Goal: Task Accomplishment & Management: Use online tool/utility

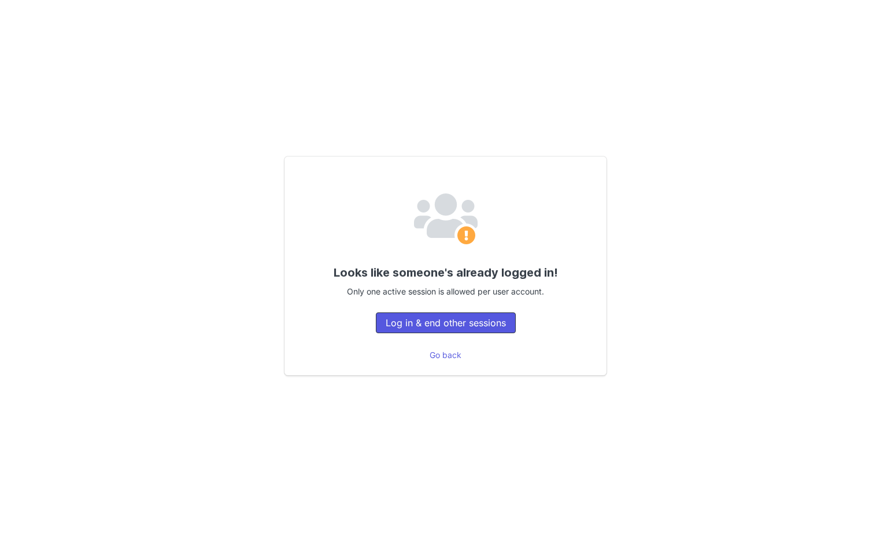
click at [439, 324] on button "Log in & end other sessions" at bounding box center [446, 323] width 140 height 21
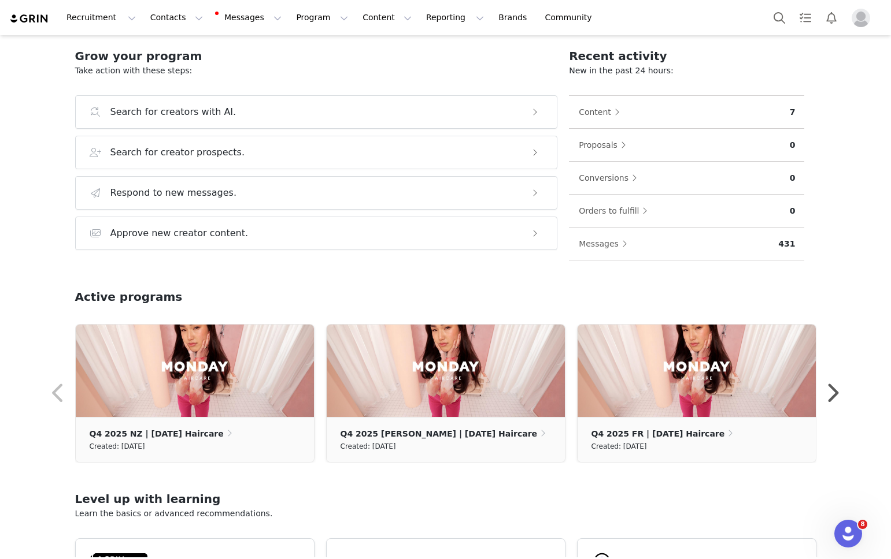
scroll to position [188, 0]
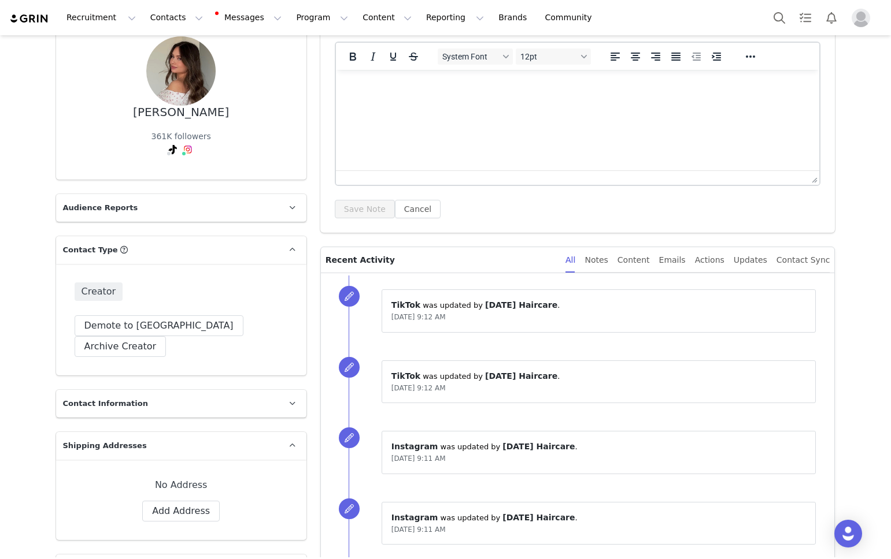
scroll to position [152, 0]
click at [644, 259] on div "Content" at bounding box center [633, 259] width 32 height 26
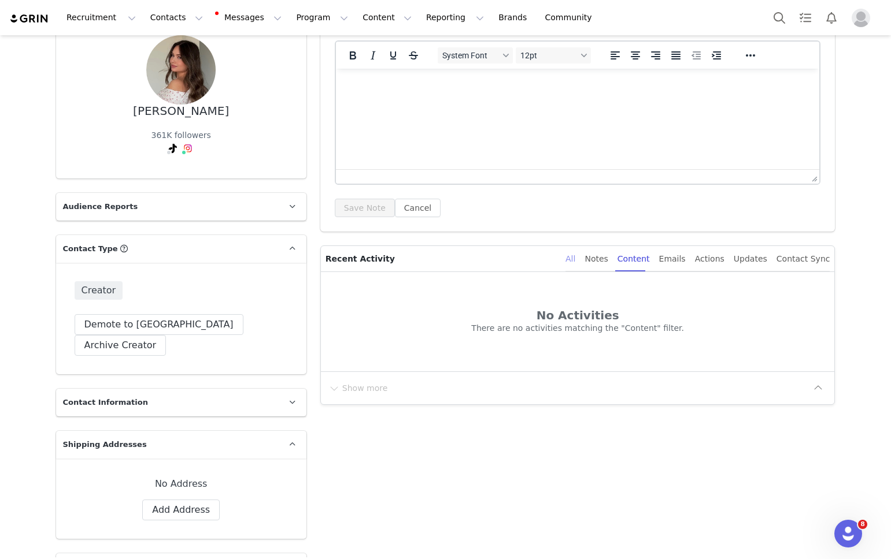
click at [575, 255] on div "All" at bounding box center [570, 259] width 10 height 26
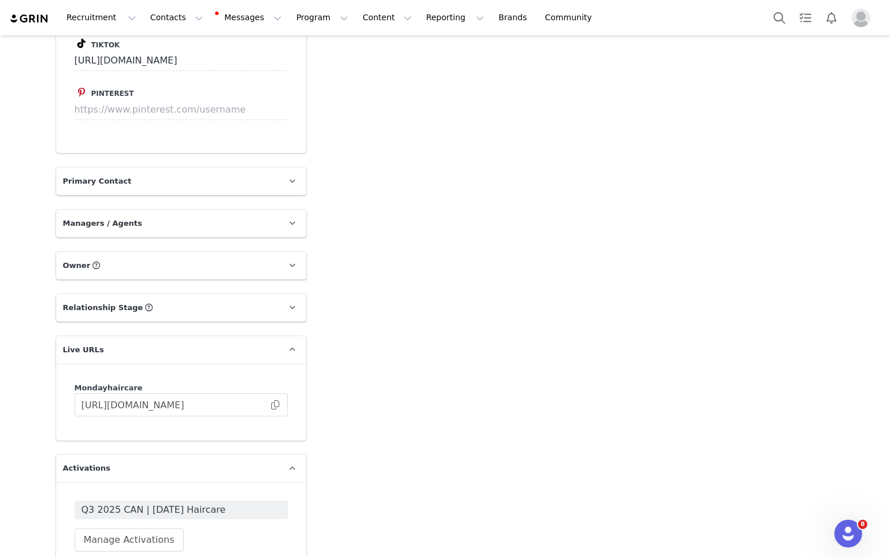
scroll to position [1100, 0]
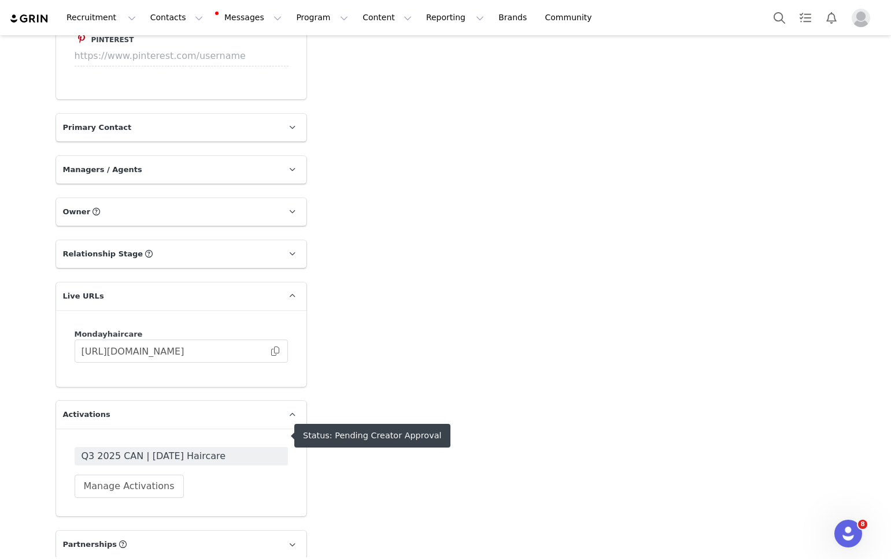
click at [173, 450] on span "Q3 2025 CAN | MONDAY Haircare" at bounding box center [180, 457] width 199 height 14
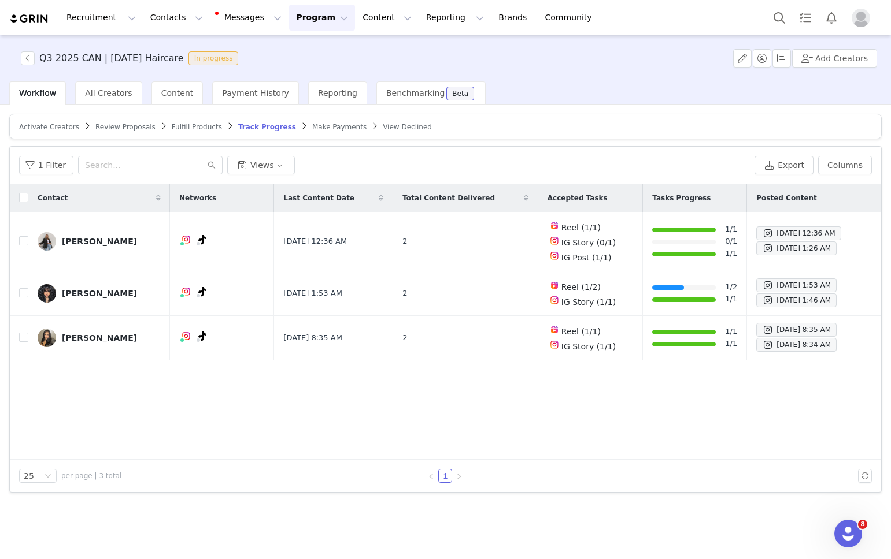
click at [109, 126] on span "Review Proposals" at bounding box center [125, 127] width 60 height 8
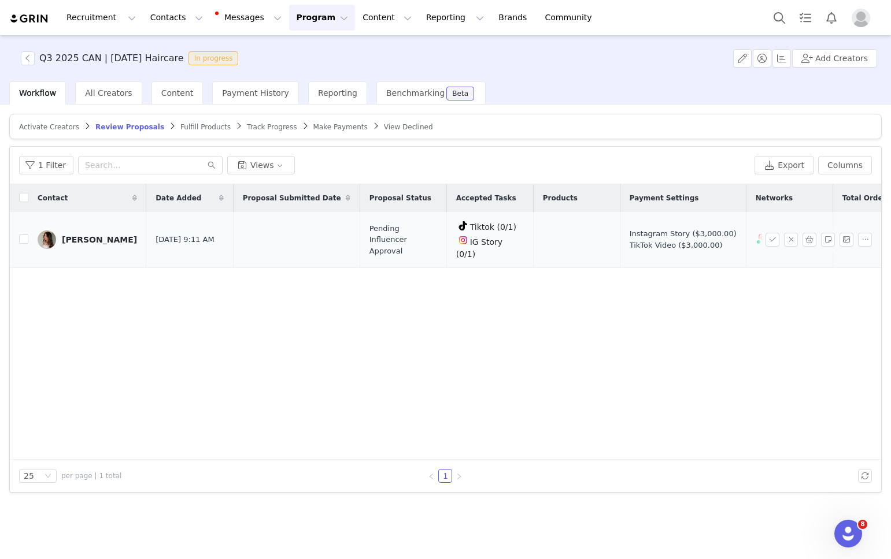
click at [79, 236] on div "Emily Rogs" at bounding box center [99, 239] width 75 height 9
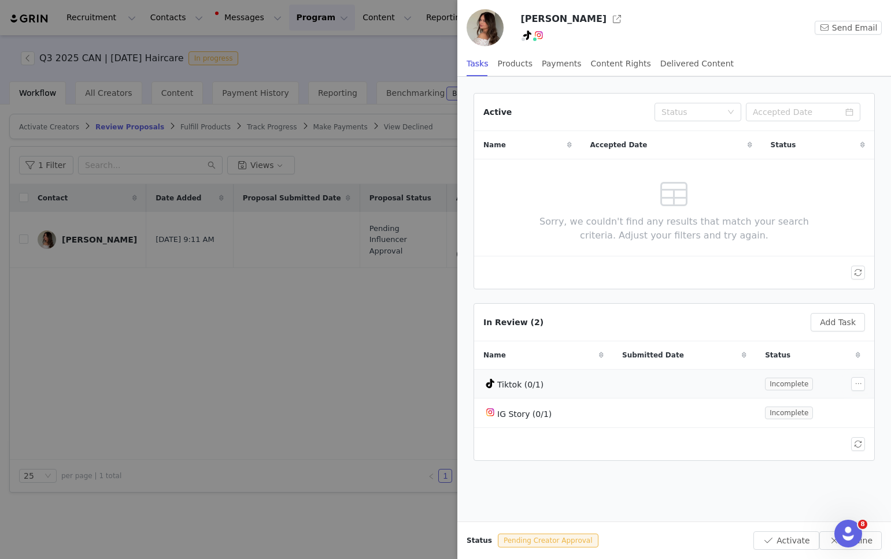
click at [547, 385] on div "Tiktok (0/1)" at bounding box center [543, 384] width 120 height 14
click at [844, 326] on button "Add Task" at bounding box center [837, 322] width 54 height 18
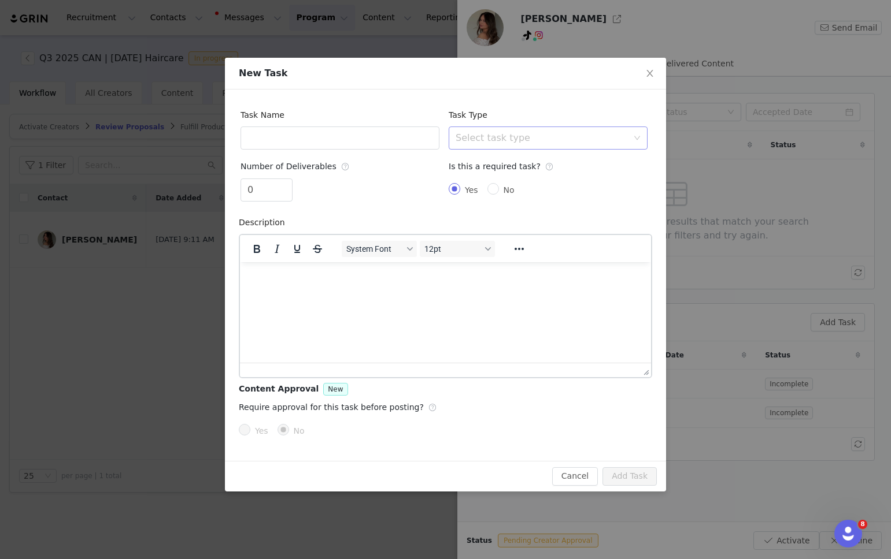
click at [476, 134] on div "Select task type" at bounding box center [541, 138] width 172 height 12
click at [480, 178] on li "Instagram Reel" at bounding box center [547, 182] width 199 height 18
click at [265, 193] on input "0" at bounding box center [266, 190] width 51 height 22
type input "1"
click at [287, 181] on span "Increase Value" at bounding box center [286, 185] width 12 height 13
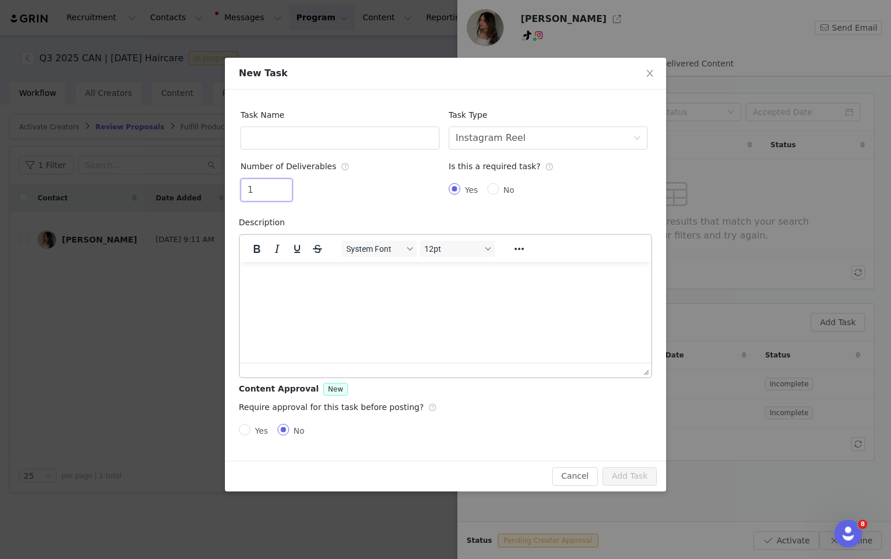
click at [463, 410] on div "Require approval for this task before posting? Yes No" at bounding box center [445, 421] width 413 height 51
click at [289, 132] on input "text" at bounding box center [339, 138] width 199 height 23
type input "IG Reel"
click at [637, 482] on button "Add Task" at bounding box center [629, 477] width 54 height 18
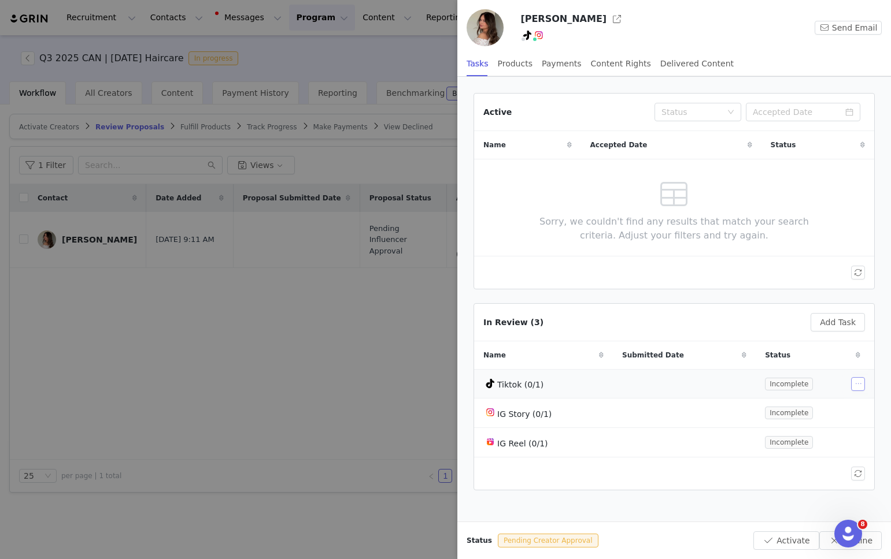
click at [860, 380] on button "button" at bounding box center [858, 384] width 14 height 14
click at [841, 422] on span "Delete Task" at bounding box center [837, 423] width 47 height 13
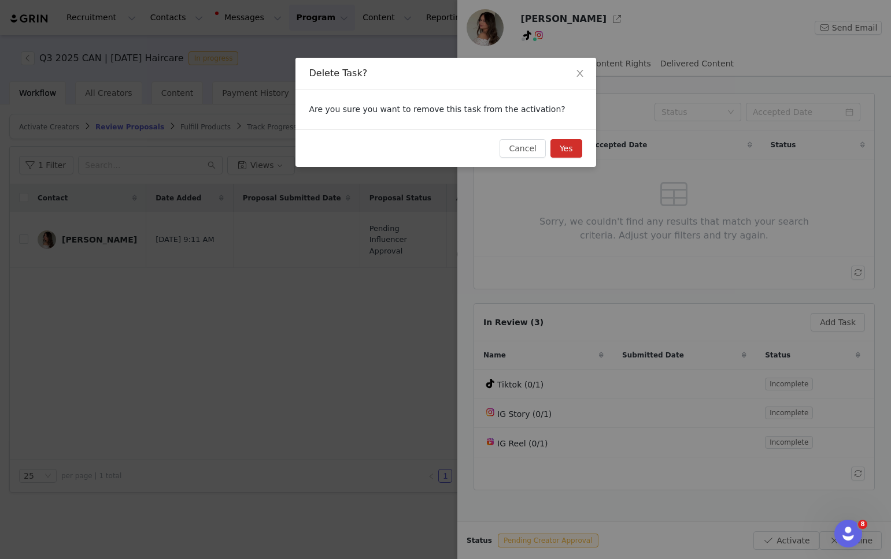
click at [566, 144] on button "Yes" at bounding box center [566, 148] width 32 height 18
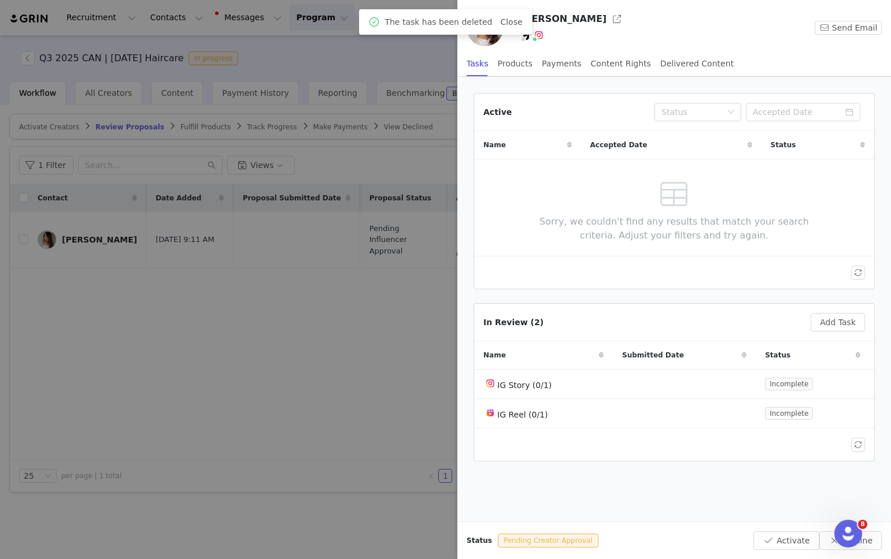
click at [381, 294] on div at bounding box center [445, 279] width 891 height 559
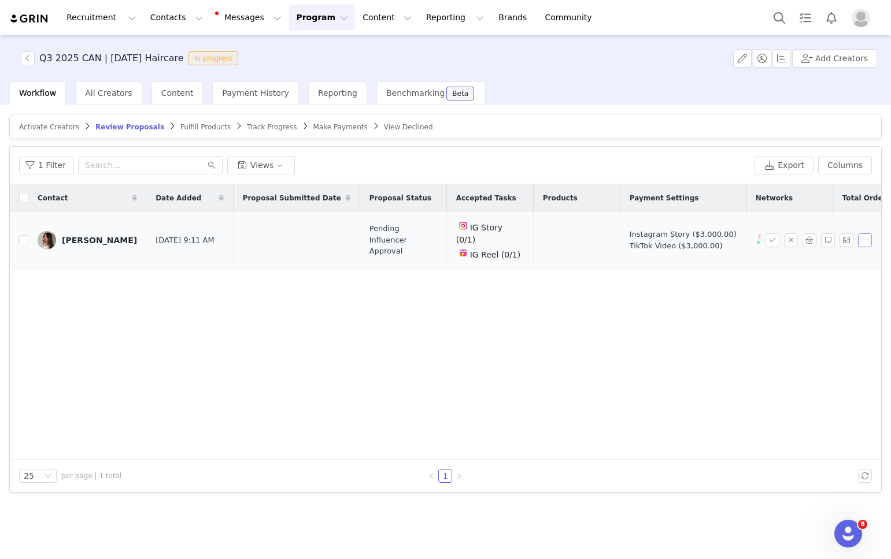
click at [866, 233] on button "button" at bounding box center [865, 240] width 14 height 14
click at [771, 234] on button "button" at bounding box center [772, 240] width 14 height 14
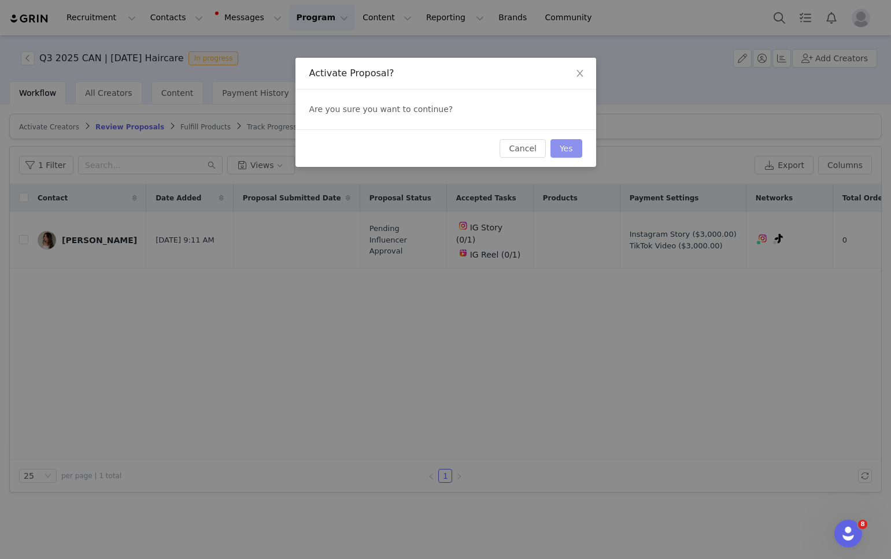
click at [566, 150] on button "Yes" at bounding box center [566, 148] width 32 height 18
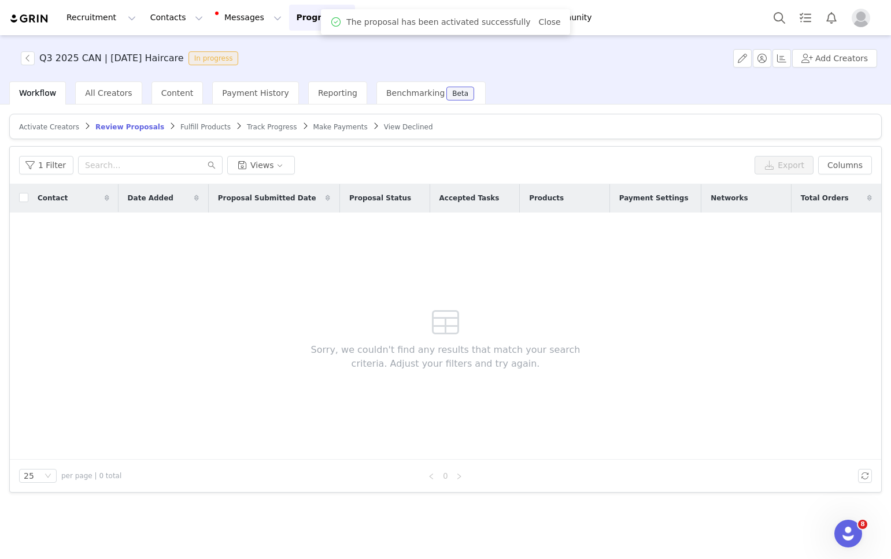
click at [263, 127] on span "Track Progress" at bounding box center [272, 127] width 50 height 8
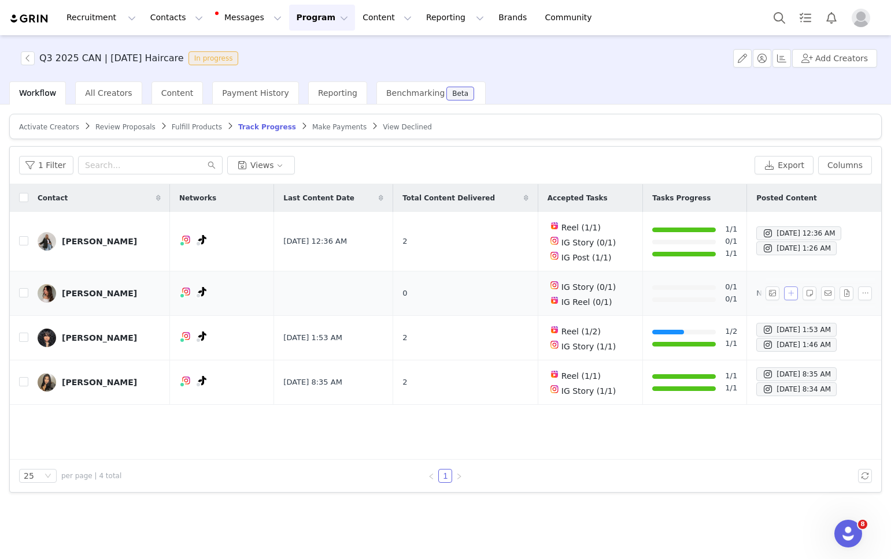
click at [787, 294] on button "button" at bounding box center [791, 294] width 14 height 14
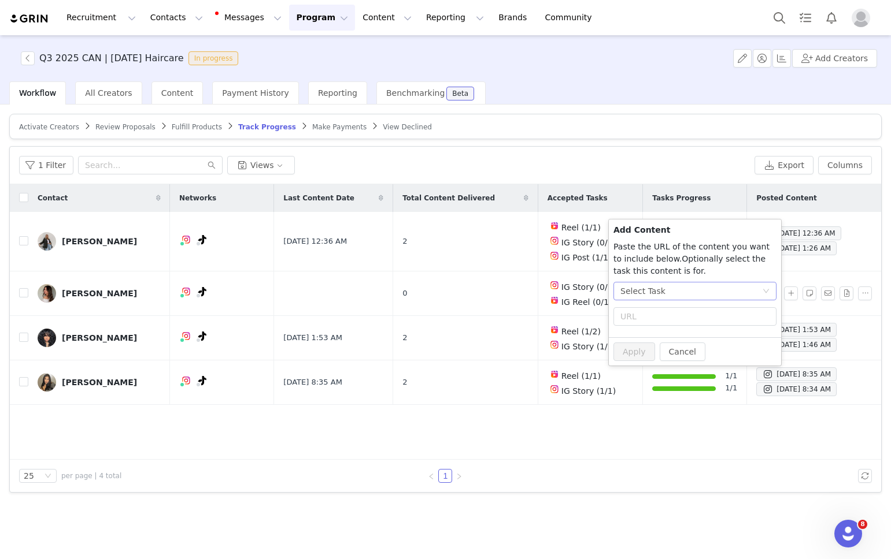
click at [673, 291] on div "Select Task" at bounding box center [691, 291] width 142 height 17
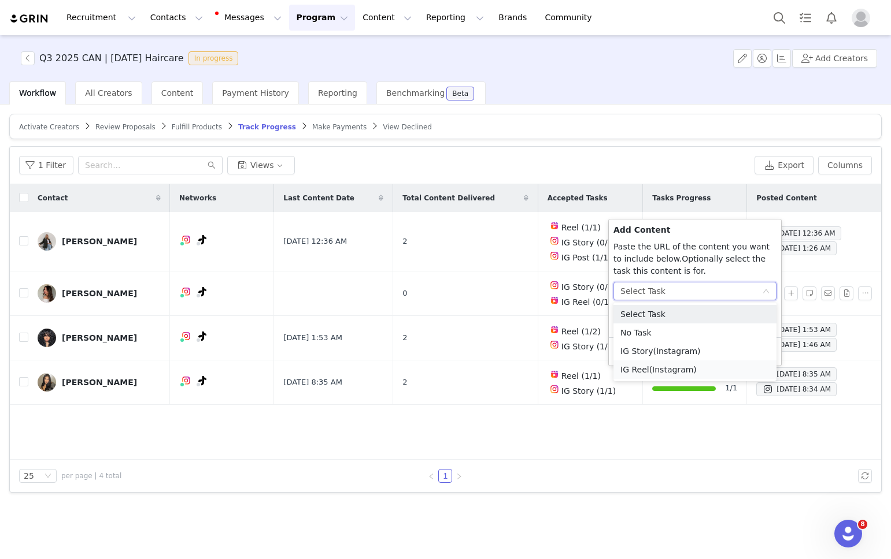
click at [651, 366] on span "(Instagram)" at bounding box center [672, 369] width 47 height 9
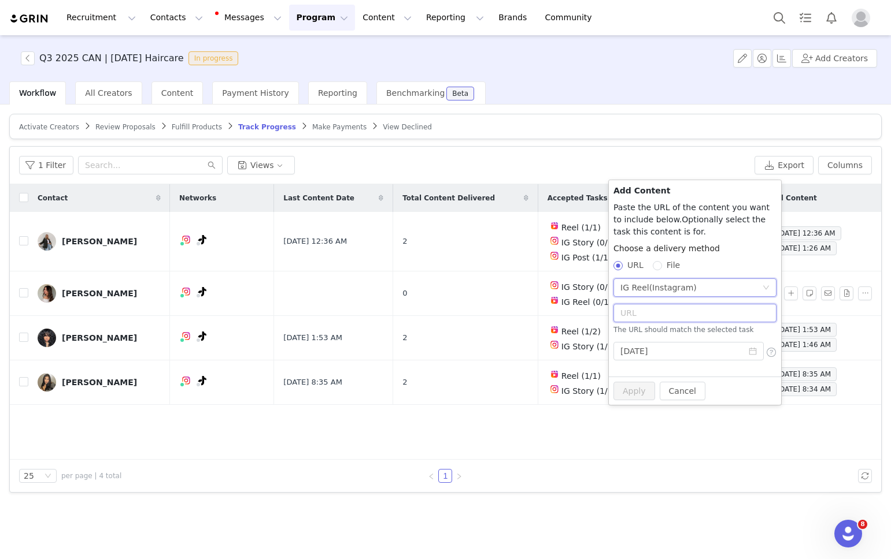
click at [659, 310] on input "text" at bounding box center [694, 313] width 163 height 18
paste input "https://www.instagram.com/p/DPCa3cHCc1m/?hl=en"
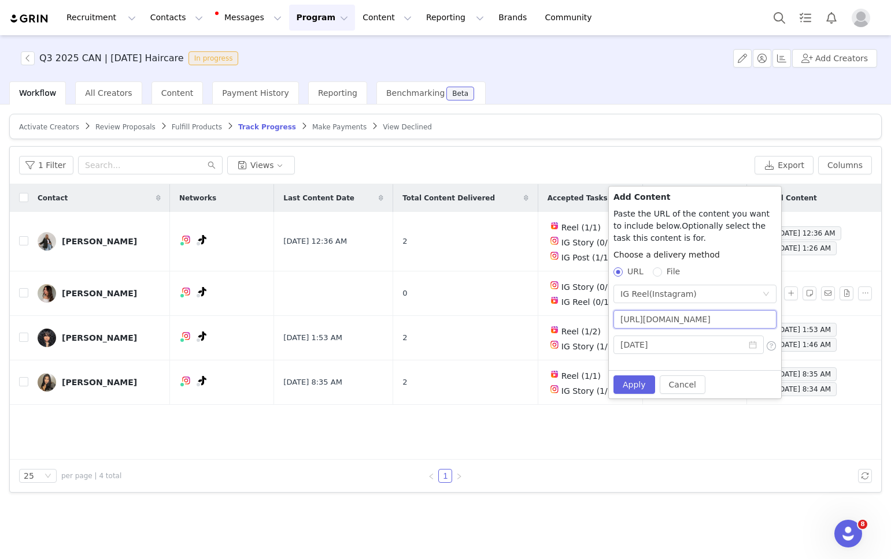
scroll to position [0, 48]
type input "https://www.instagram.com/p/DPCa3cHCc1m/?hl=en"
click at [635, 383] on button "Apply" at bounding box center [634, 385] width 42 height 18
